Goal: Task Accomplishment & Management: Complete application form

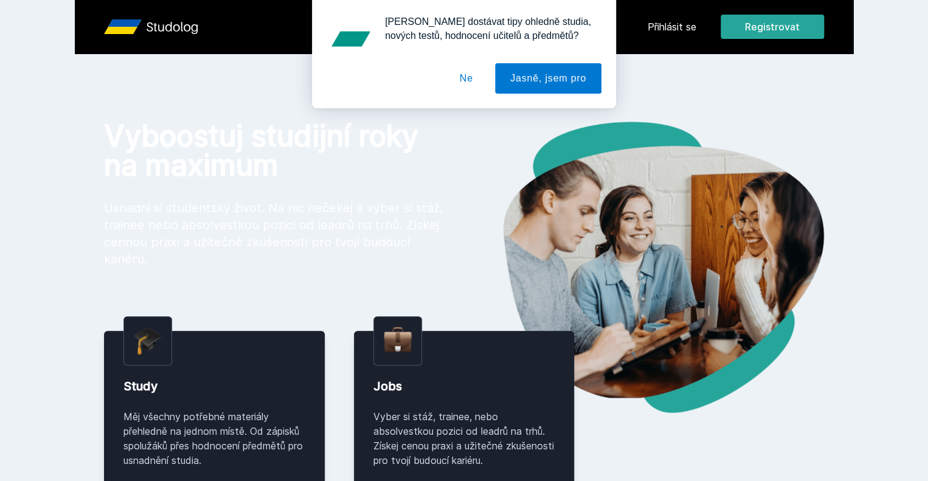
click at [845, 24] on div "Chceš dostávat tipy ohledně studia, nových testů, hodnocení učitelů a předmětů?…" at bounding box center [464, 54] width 928 height 108
click at [463, 78] on button "Ne" at bounding box center [467, 78] width 44 height 30
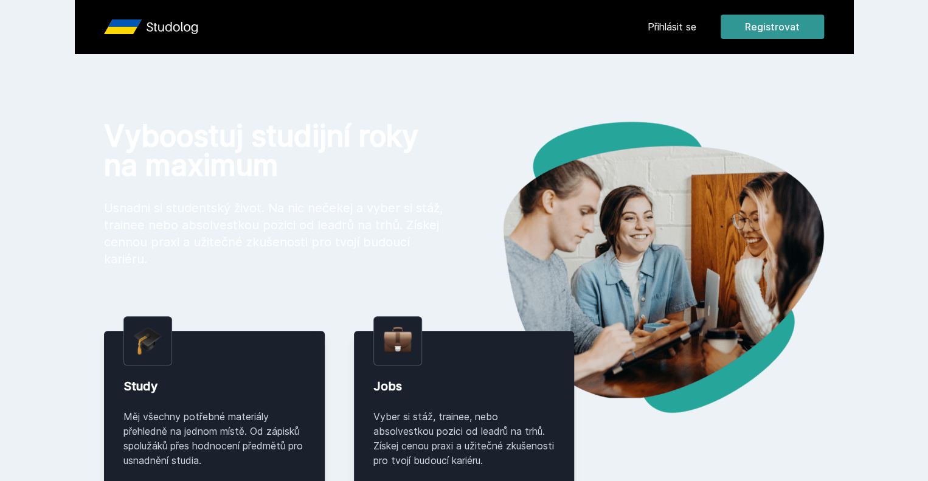
click at [824, 28] on button "Registrovat" at bounding box center [772, 27] width 103 height 24
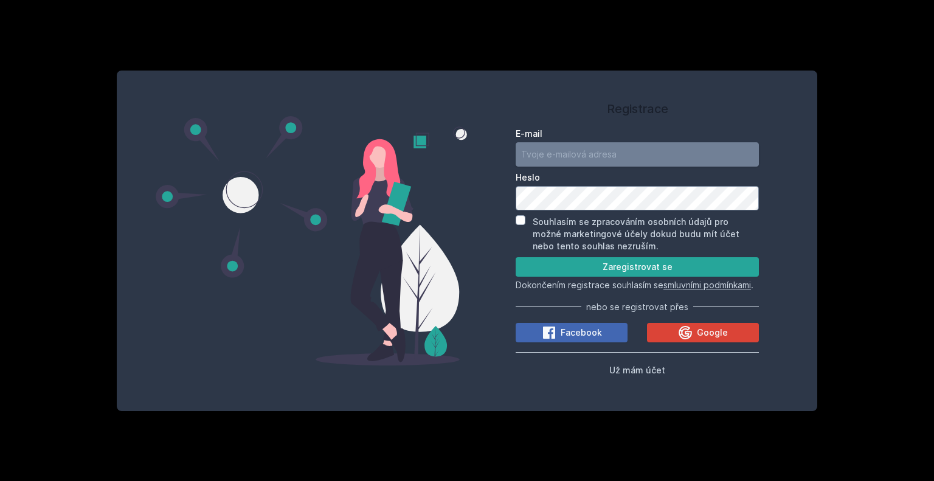
click at [596, 155] on input "E-mail" at bounding box center [637, 154] width 243 height 24
type input "mejm02@vse.cz"
click at [521, 215] on input "Souhlasím se zpracováním osobních údajů pro možné marketingové účely dokud budu…" at bounding box center [521, 220] width 10 height 10
click at [574, 217] on label "Souhlasím se zpracováním osobních údajů pro možné marketingové účely dokud budu…" at bounding box center [636, 234] width 207 height 35
click at [526, 215] on input "Souhlasím se zpracováním osobních údajů pro možné marketingové účely dokud budu…" at bounding box center [521, 220] width 10 height 10
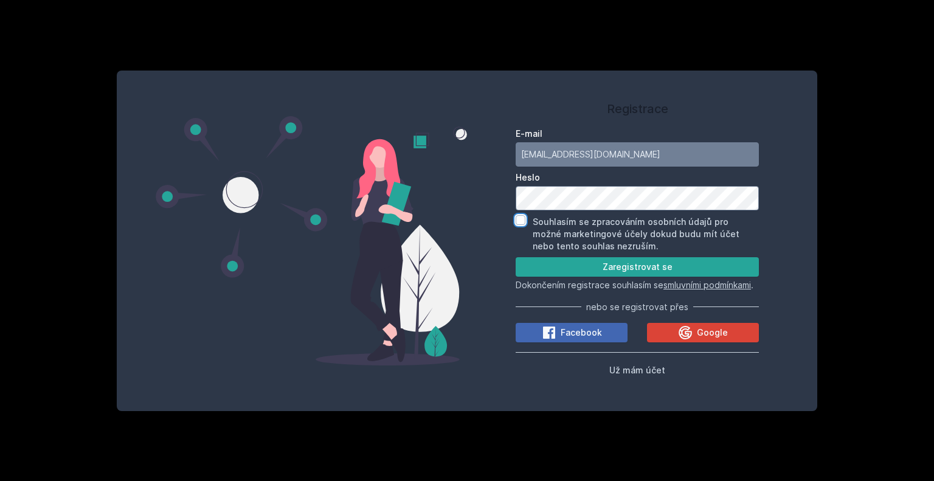
checkbox input "false"
click at [636, 260] on button "Zaregistrovat se" at bounding box center [637, 266] width 243 height 19
click at [553, 257] on button "Zaregistrovat se" at bounding box center [637, 266] width 243 height 19
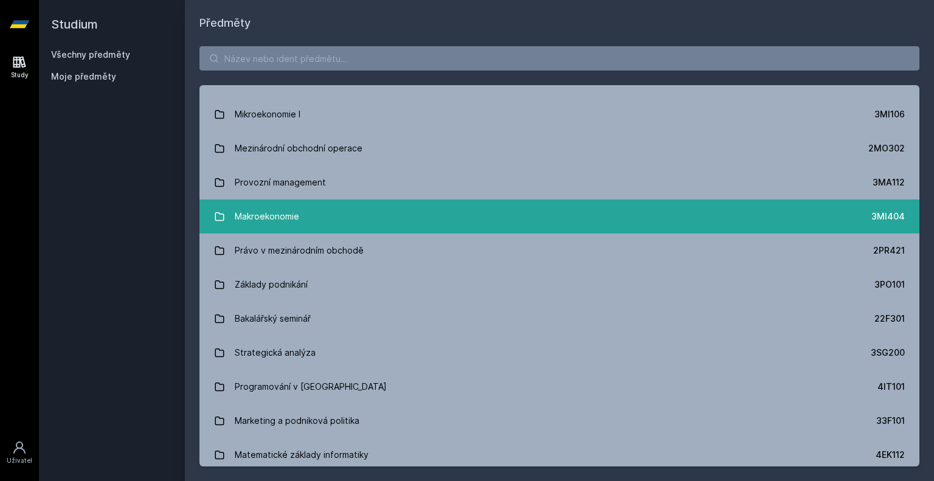
scroll to position [1642, 0]
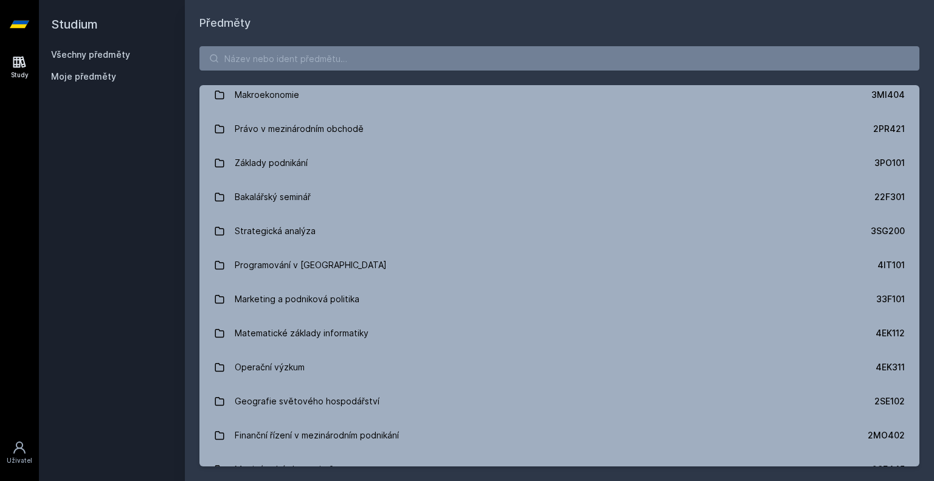
click at [339, 43] on div "Právo 2PR101 Statistika 4ST201 Matematika pro ekonomy 4MM101 Angličtina pro eko…" at bounding box center [559, 257] width 749 height 450
click at [337, 57] on input "search" at bounding box center [560, 58] width 720 height 24
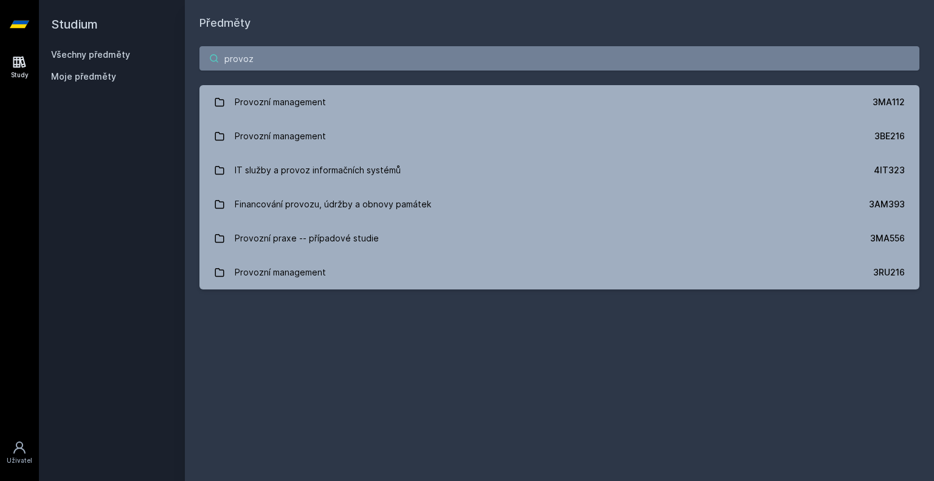
scroll to position [0, 0]
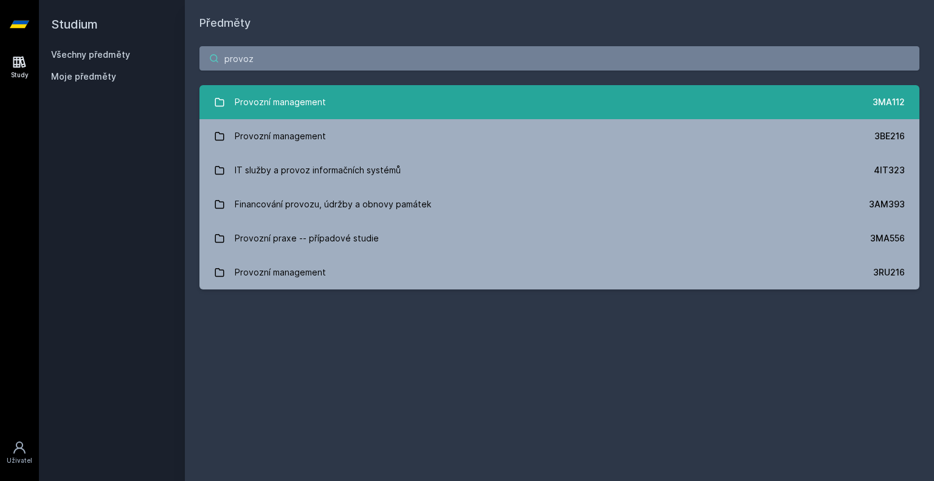
type input "provoz"
click at [315, 106] on div "Provozní management" at bounding box center [280, 102] width 91 height 24
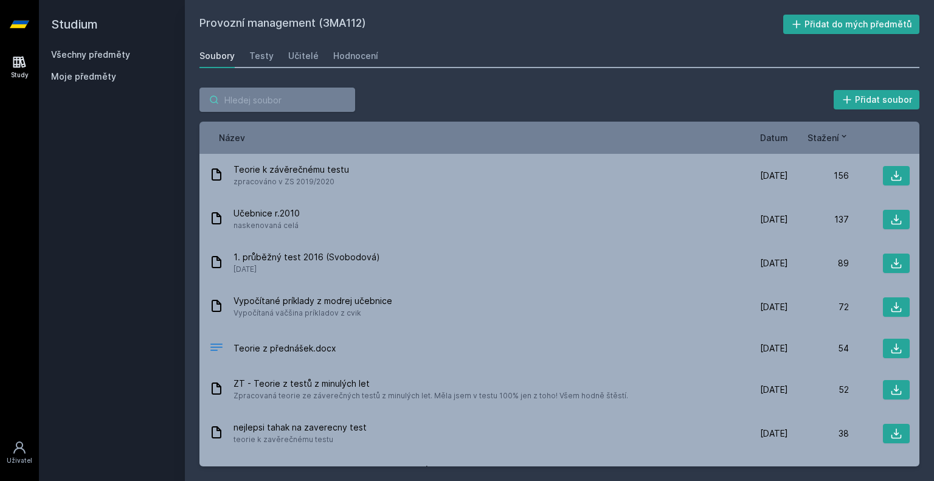
click at [316, 106] on input "search" at bounding box center [278, 100] width 156 height 24
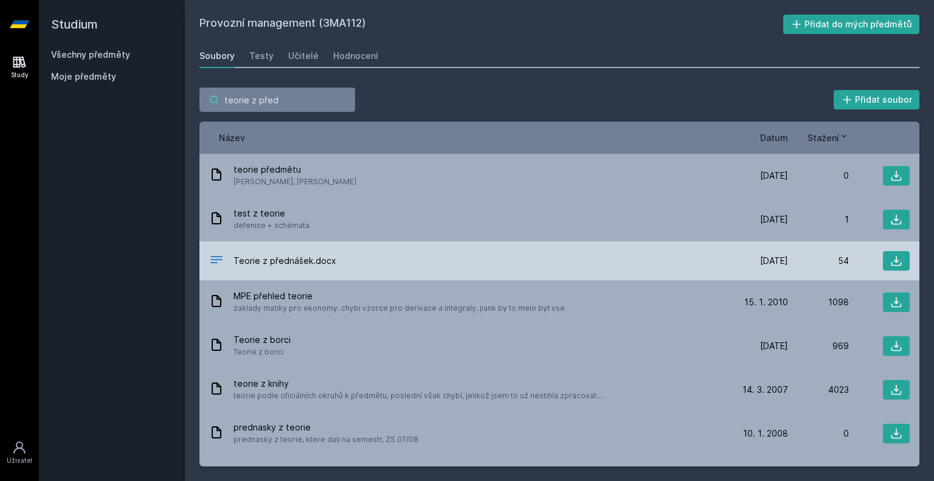
type input "teorie z před"
click at [372, 262] on div "Teorie z přednášek.docx" at bounding box center [468, 261] width 518 height 18
click at [898, 259] on button at bounding box center [896, 260] width 27 height 19
